Goal: Information Seeking & Learning: Learn about a topic

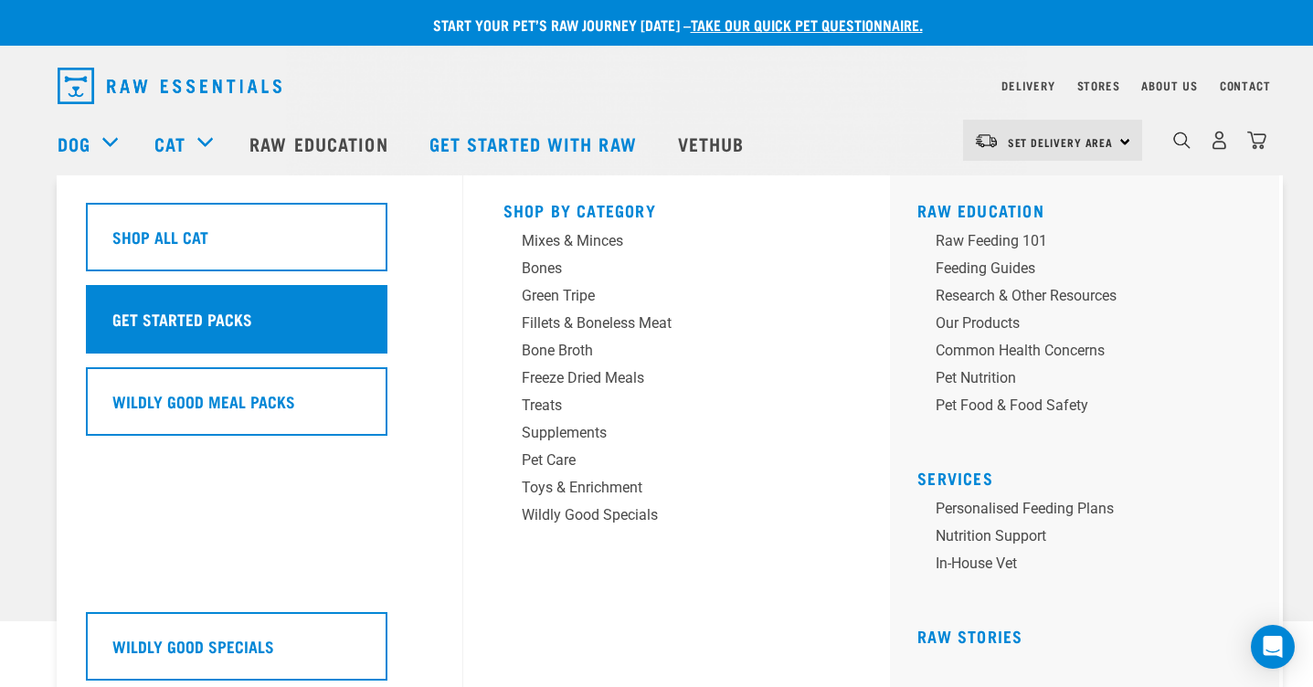
click at [189, 307] on h5 "Get Started Packs" at bounding box center [182, 319] width 140 height 24
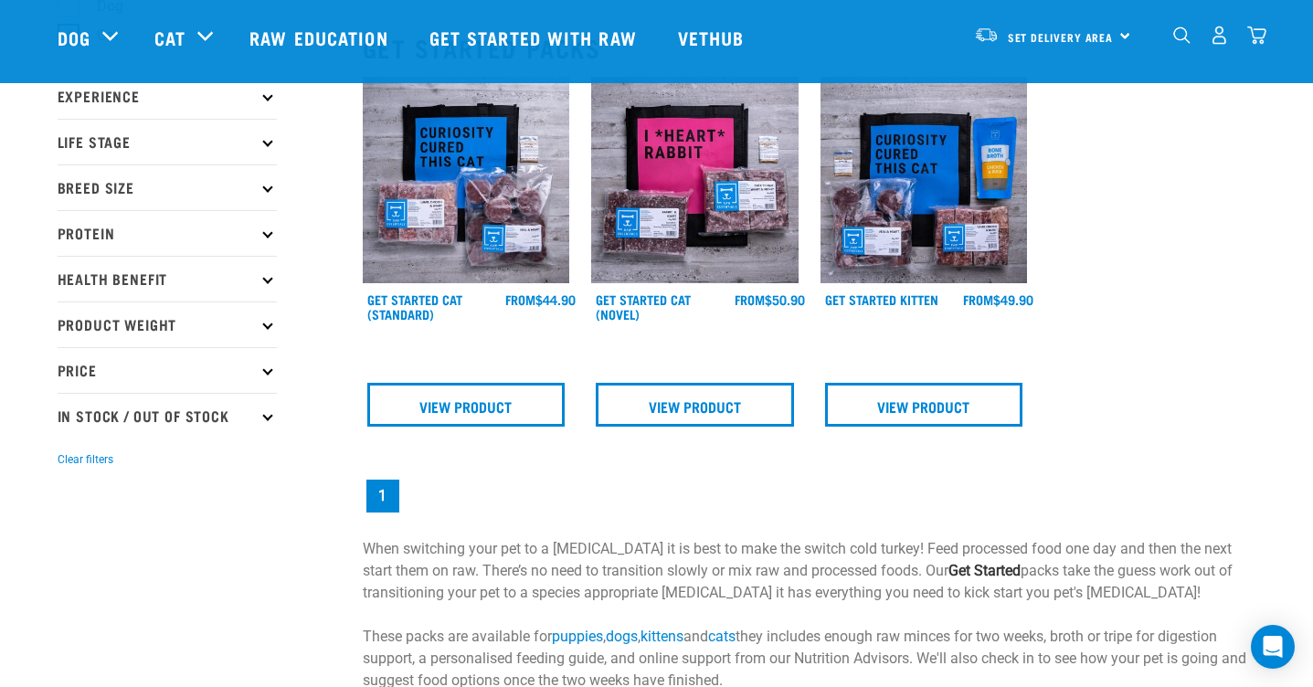
scroll to position [168, 0]
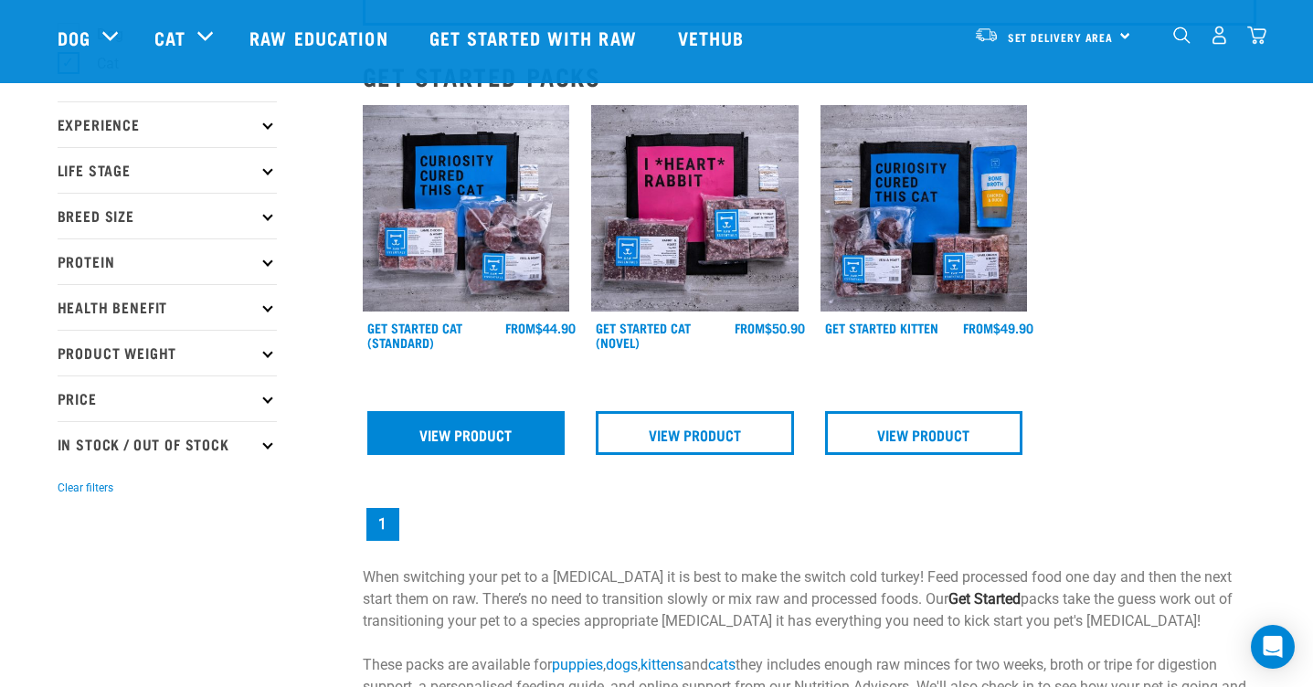
click at [474, 433] on link "View Product" at bounding box center [466, 433] width 198 height 44
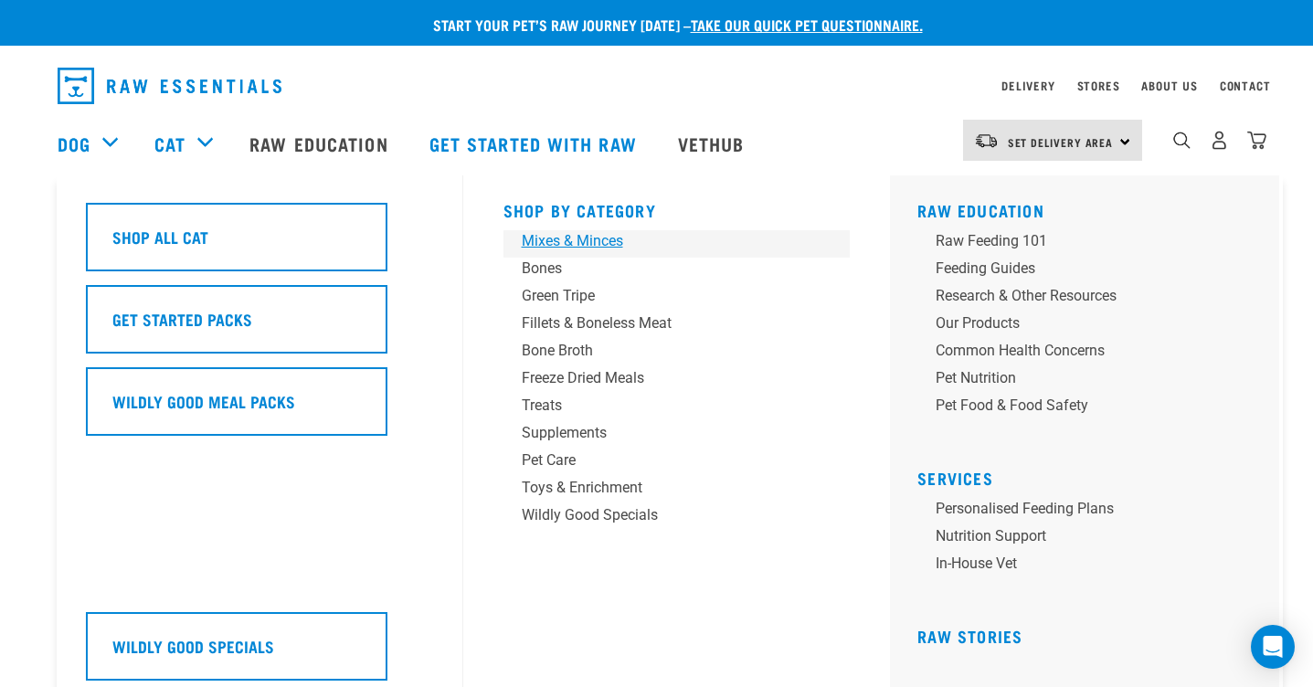
click at [596, 237] on div "Mixes & Minces" at bounding box center [664, 241] width 285 height 22
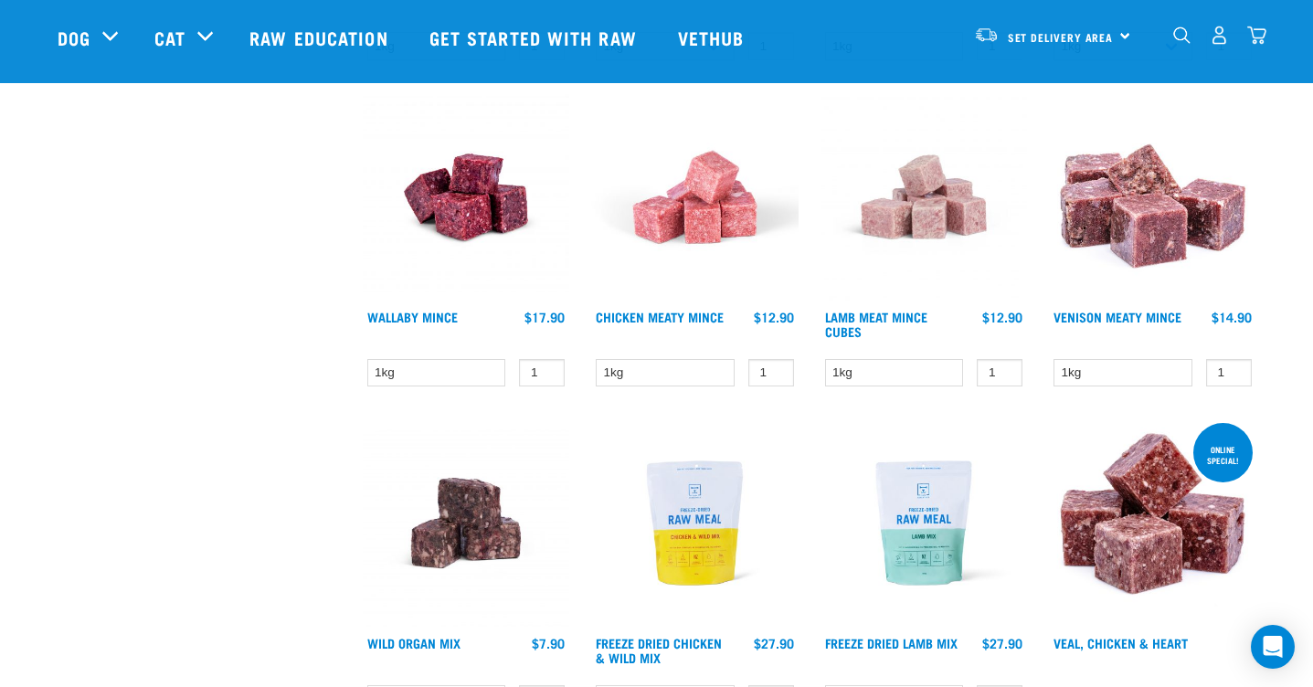
scroll to position [1814, 0]
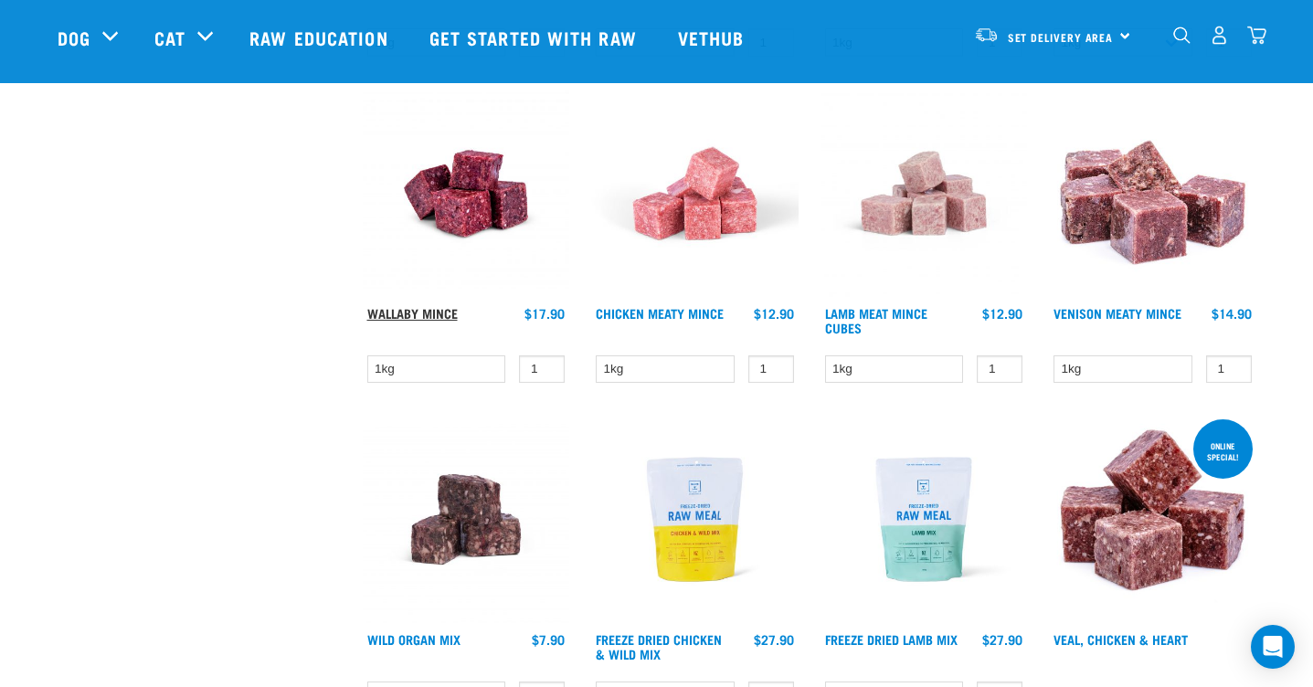
click at [437, 316] on link "Wallaby Mince" at bounding box center [412, 313] width 90 height 6
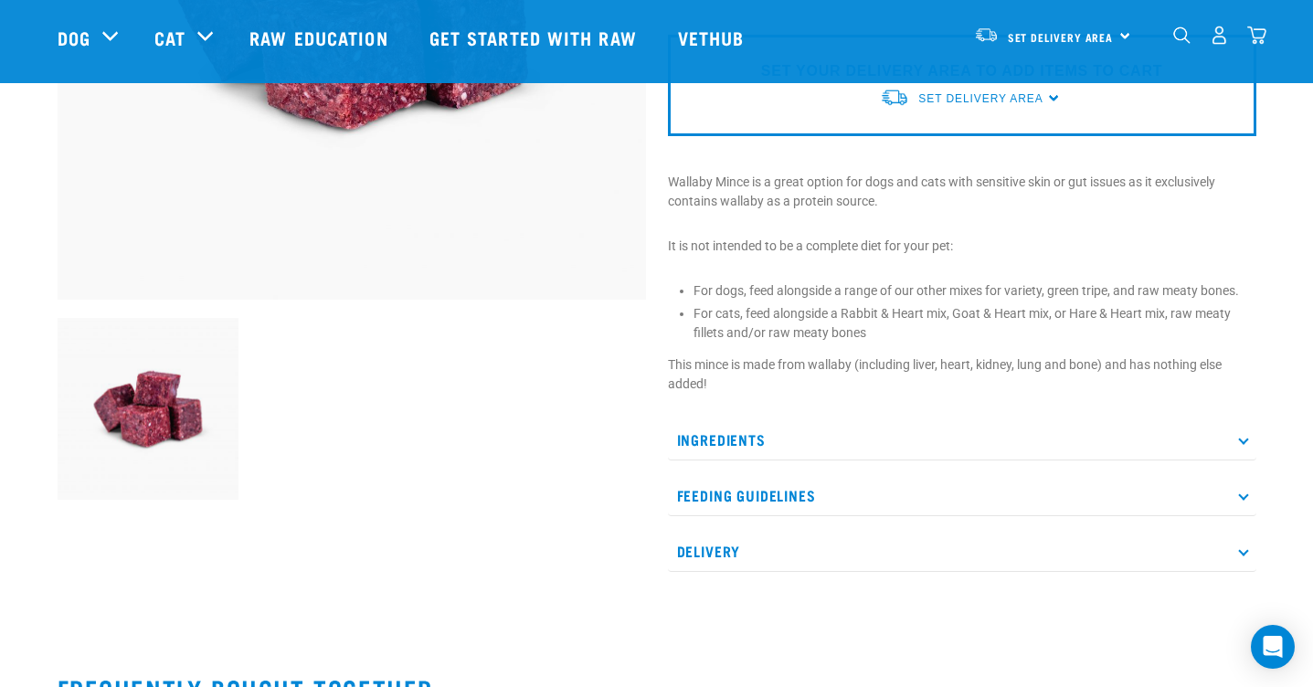
scroll to position [422, 0]
click at [1244, 438] on icon at bounding box center [1243, 439] width 10 height 10
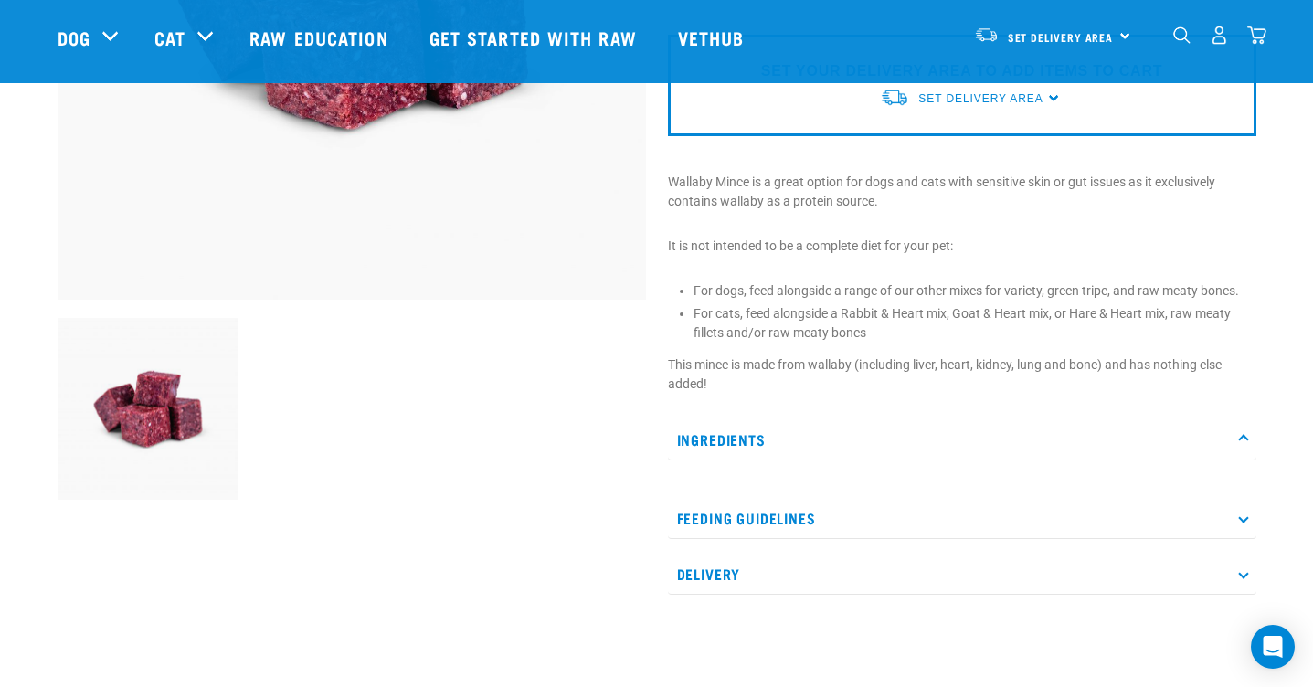
click at [1243, 430] on p "Ingredients" at bounding box center [962, 439] width 588 height 41
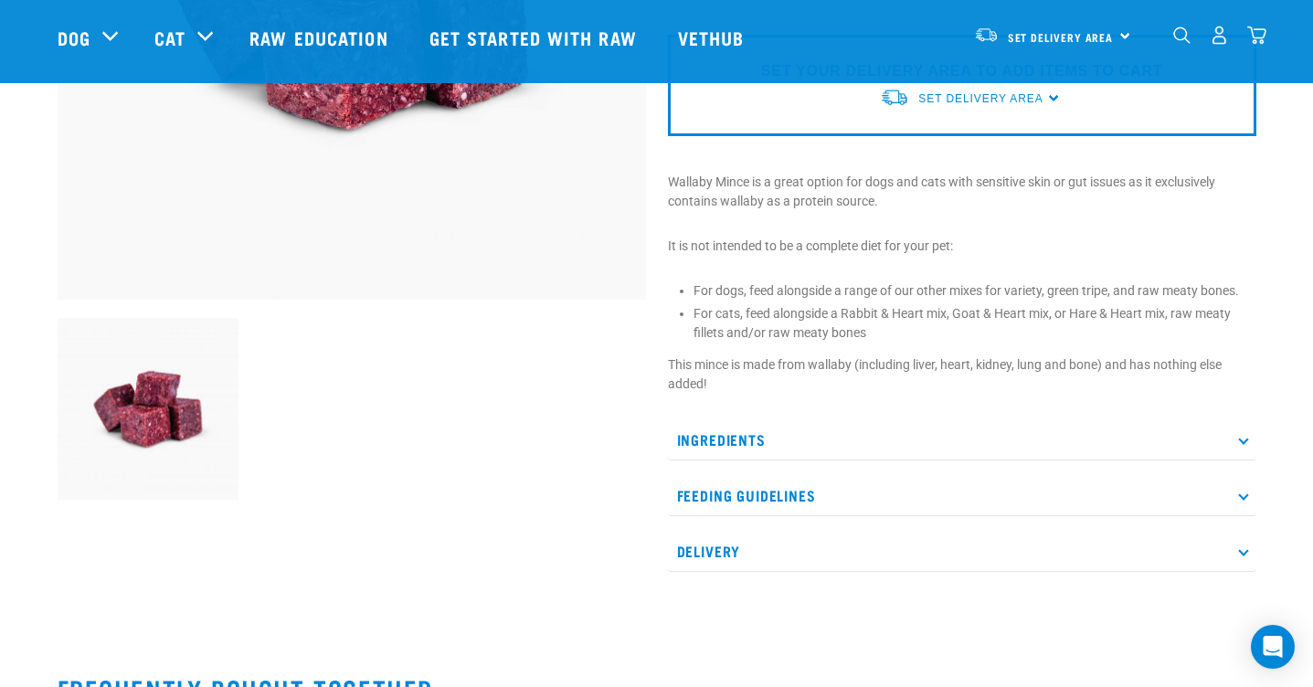
click at [1243, 430] on p "Ingredients" at bounding box center [962, 439] width 588 height 41
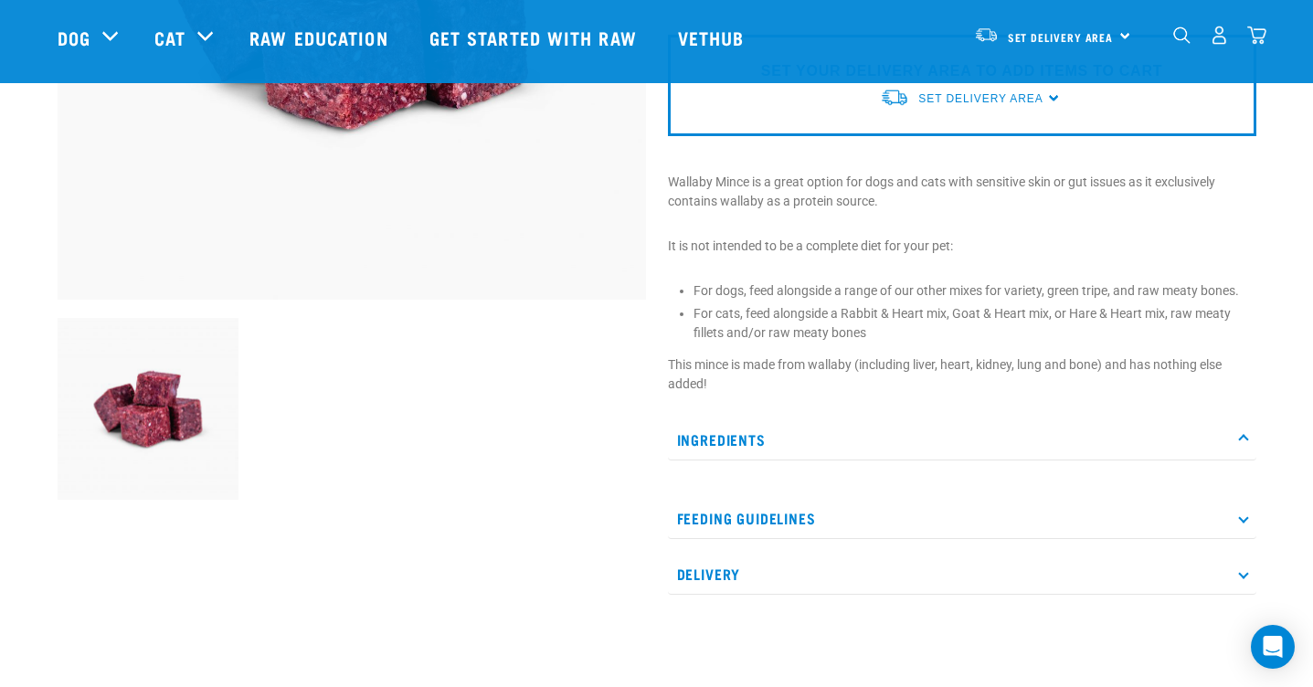
click at [1243, 430] on p "Ingredients" at bounding box center [962, 439] width 588 height 41
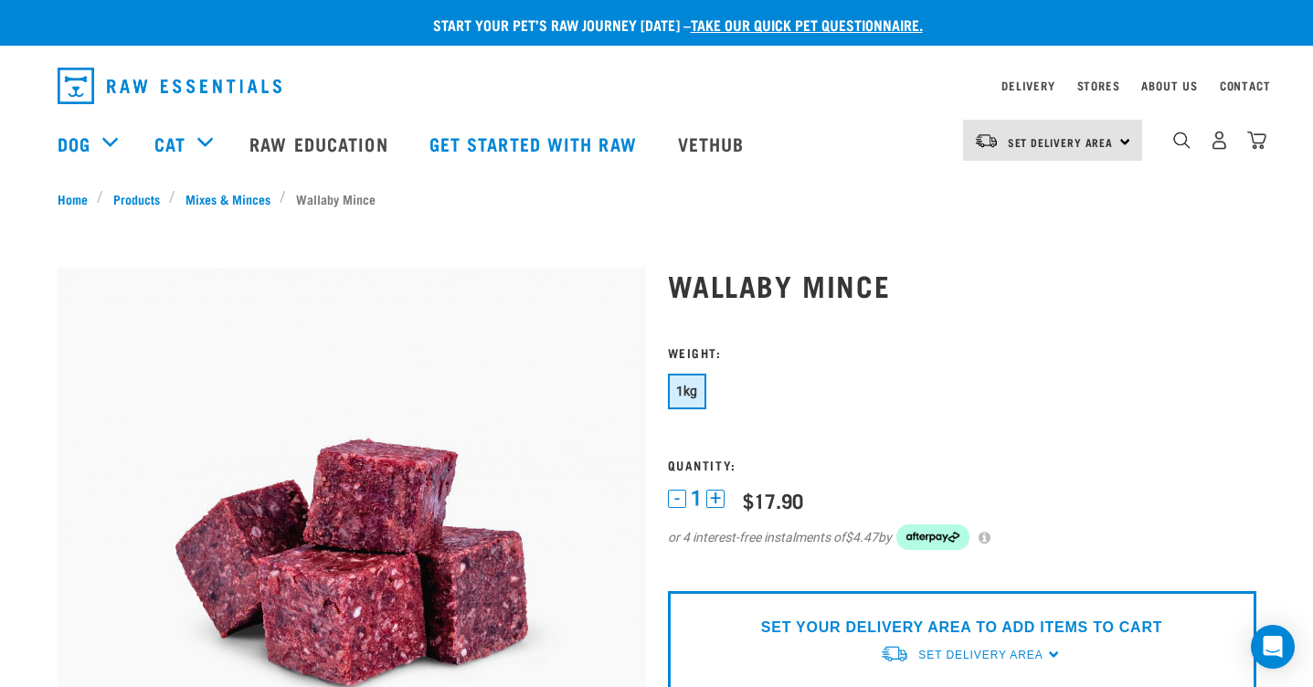
scroll to position [0, 0]
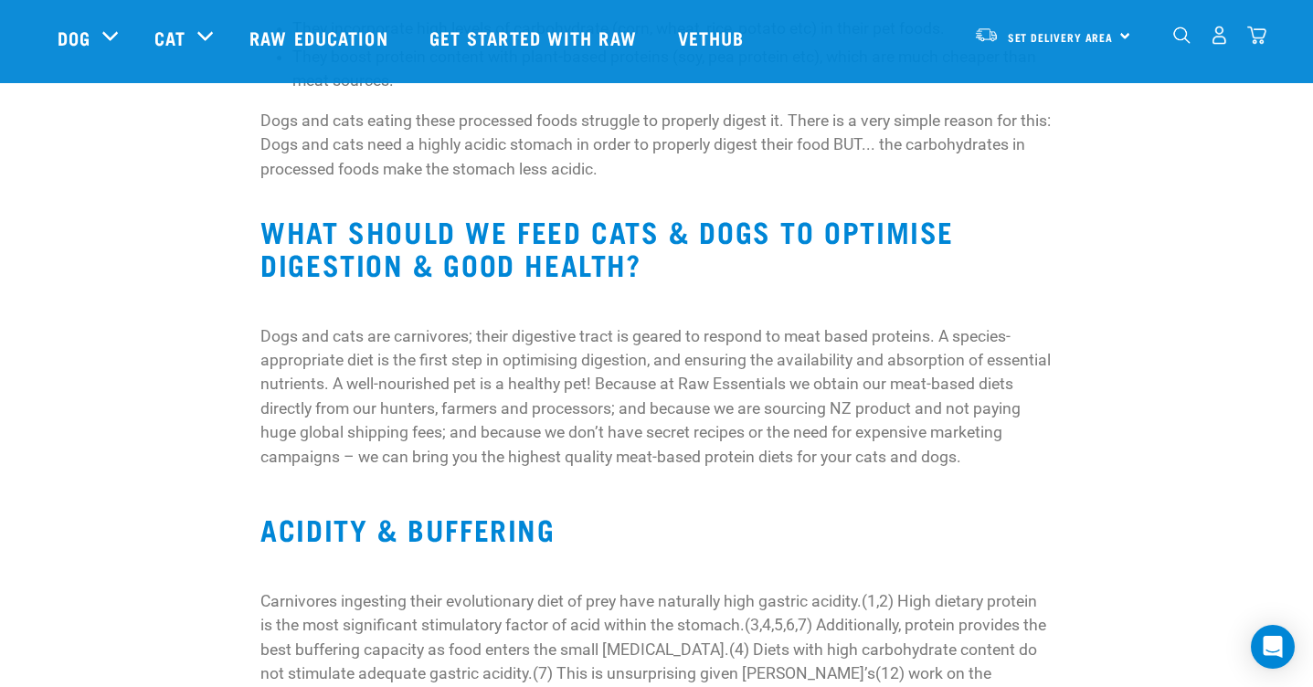
scroll to position [1688, 0]
